Goal: Task Accomplishment & Management: Use online tool/utility

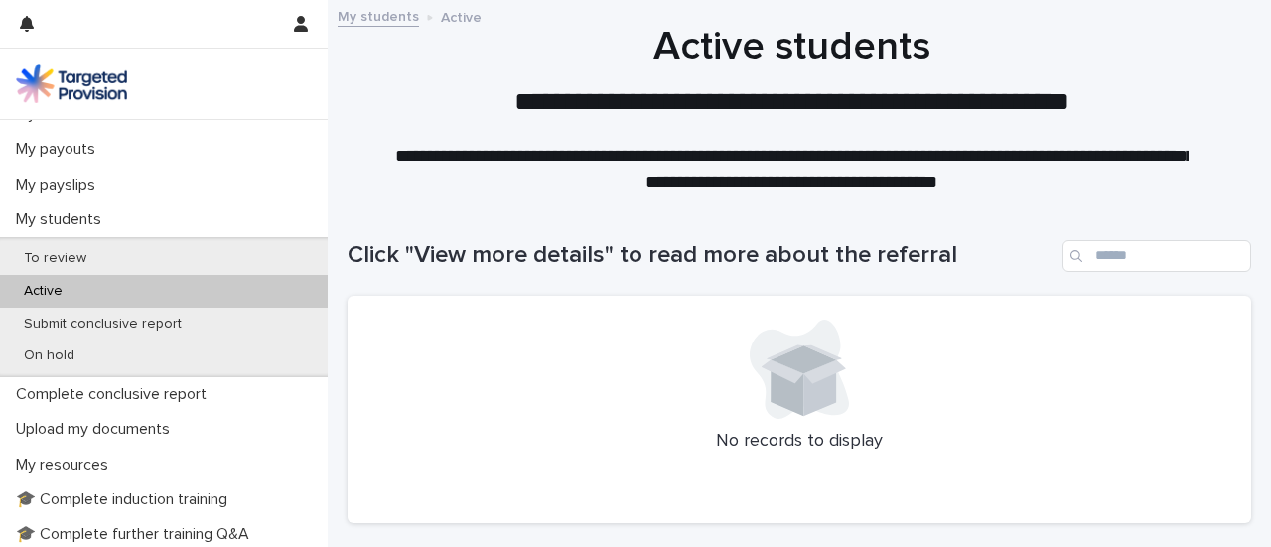
scroll to position [300, 0]
click at [79, 285] on div "Active" at bounding box center [164, 293] width 328 height 33
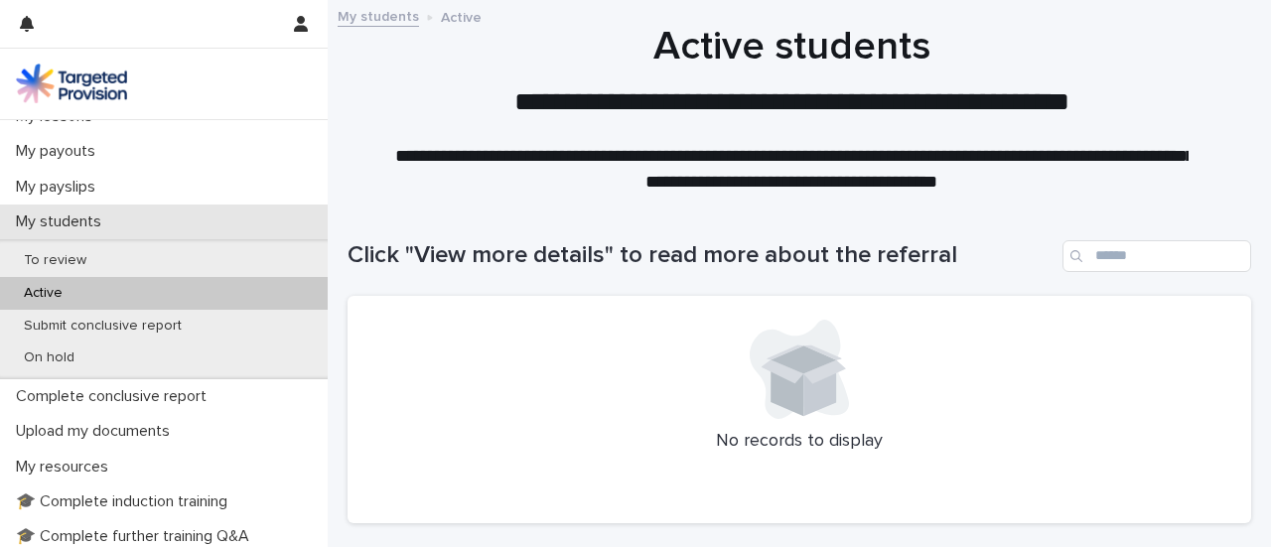
click at [83, 216] on p "My students" at bounding box center [62, 222] width 109 height 19
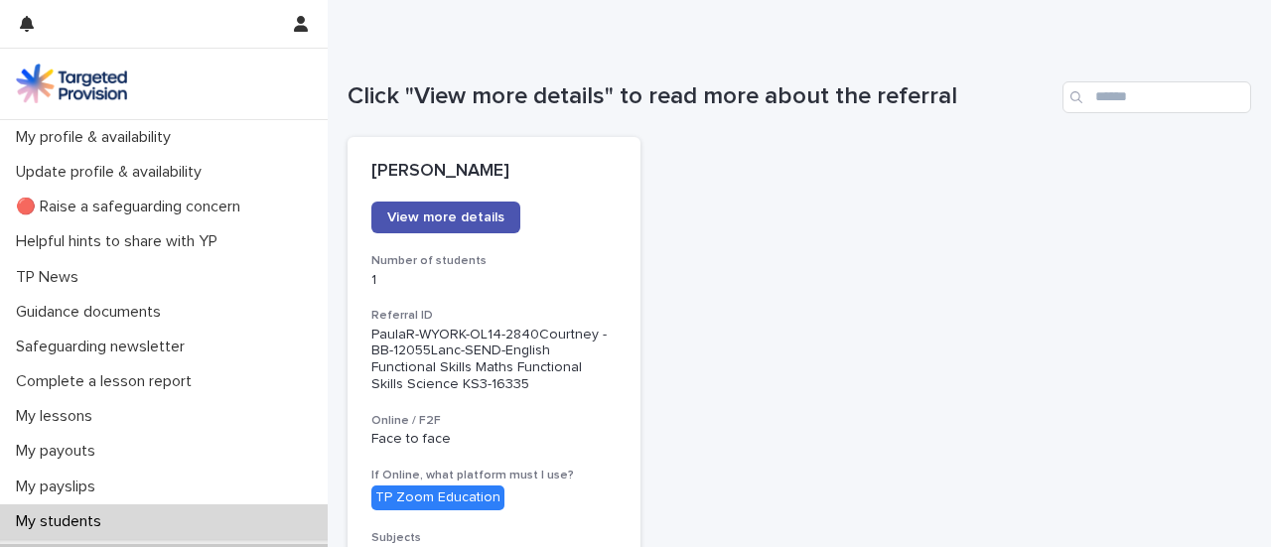
scroll to position [161, 0]
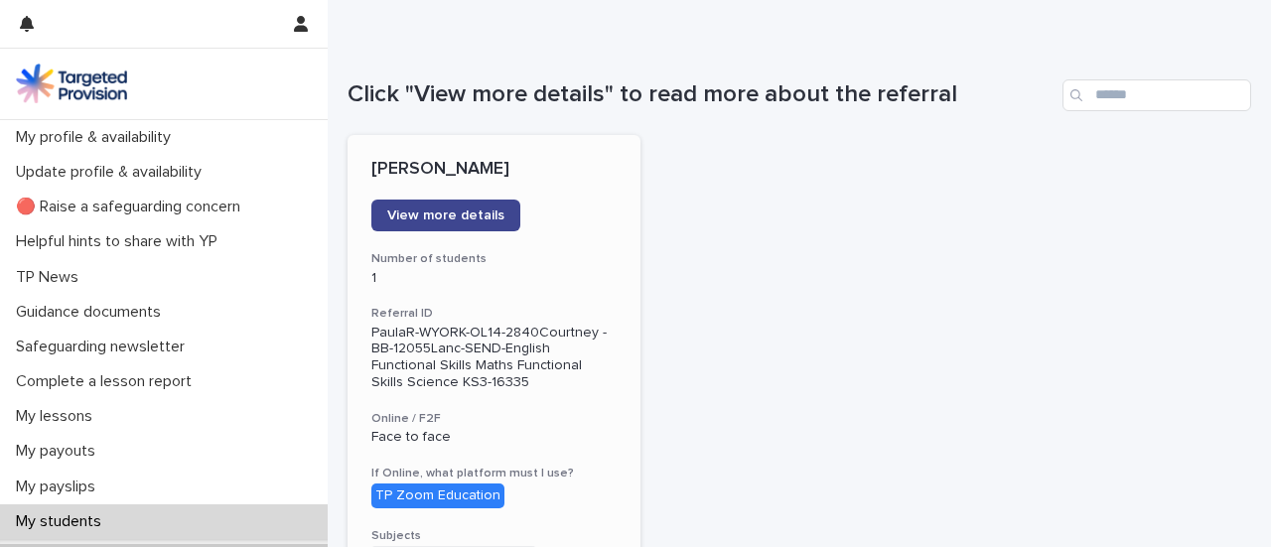
click at [469, 218] on span "View more details" at bounding box center [445, 216] width 117 height 14
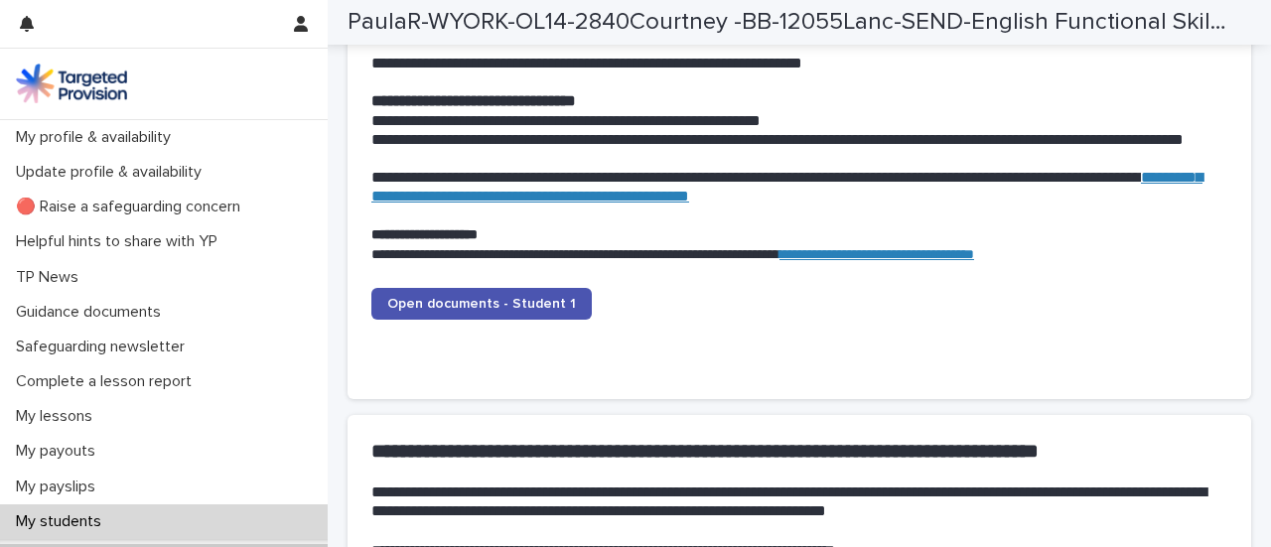
scroll to position [2057, 0]
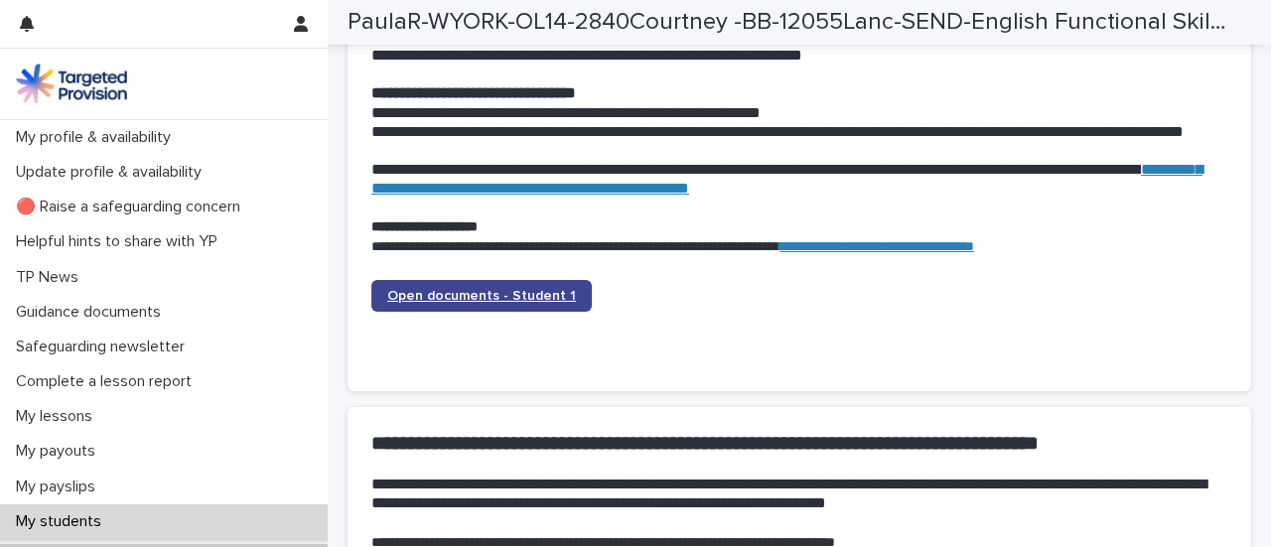
click at [544, 292] on span "Open documents - Student 1" at bounding box center [481, 296] width 189 height 14
